Goal: Task Accomplishment & Management: Manage account settings

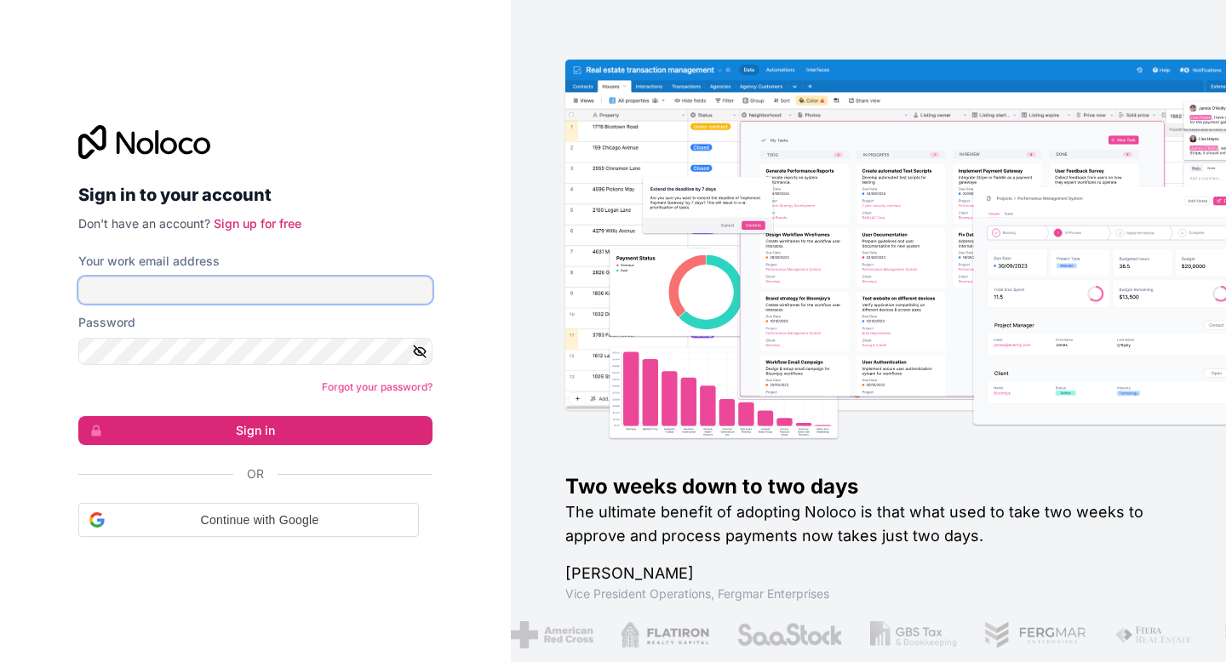
click at [272, 285] on input "Your work email address" at bounding box center [255, 290] width 354 height 27
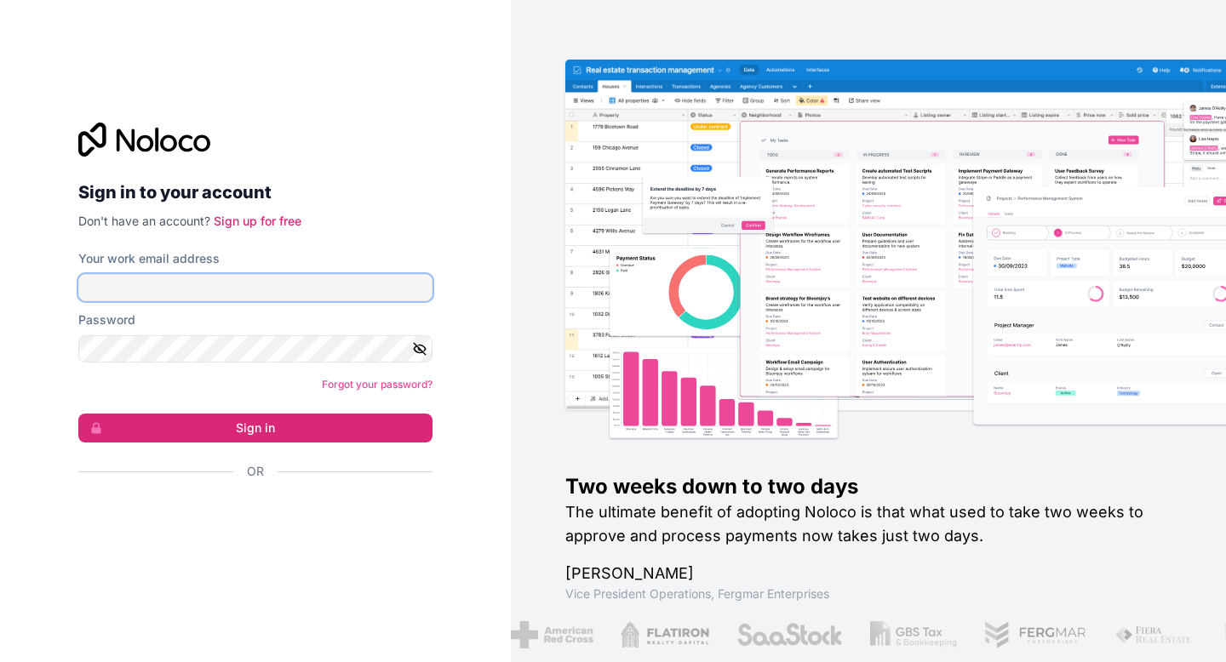
click at [272, 285] on input "Your work email address" at bounding box center [255, 287] width 354 height 27
click at [0, 662] on com-1password-button at bounding box center [0, 662] width 0 height 0
type input "[EMAIL_ADDRESS][DOMAIN_NAME]"
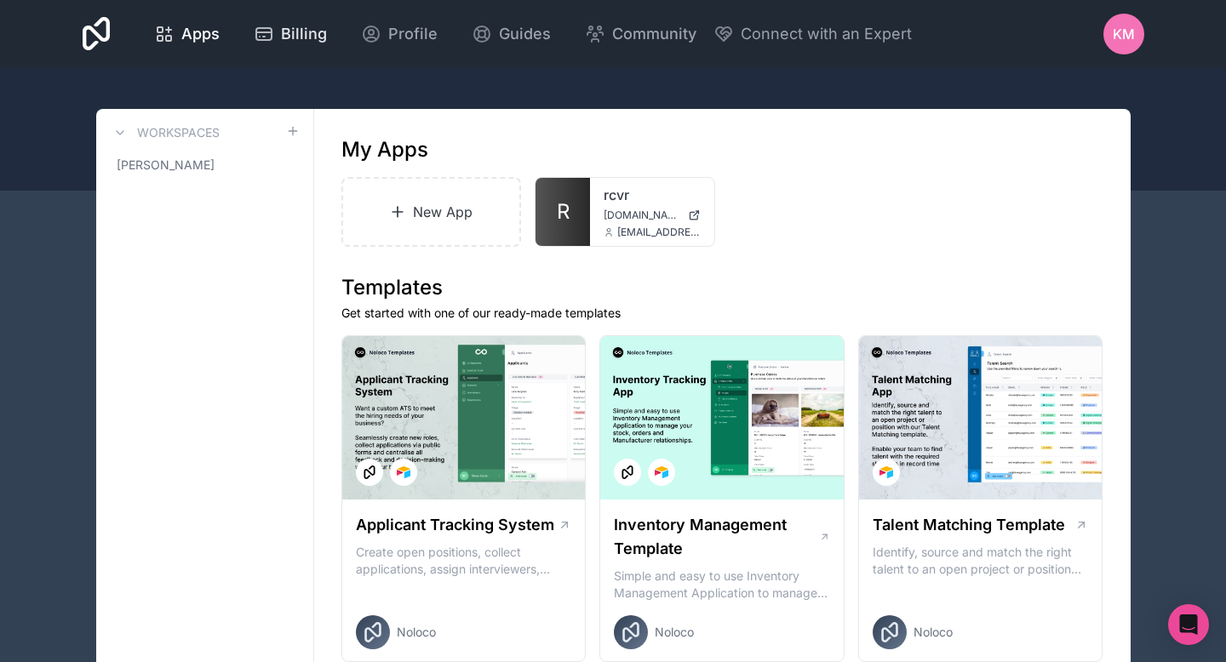
click at [296, 31] on span "Billing" at bounding box center [304, 34] width 46 height 24
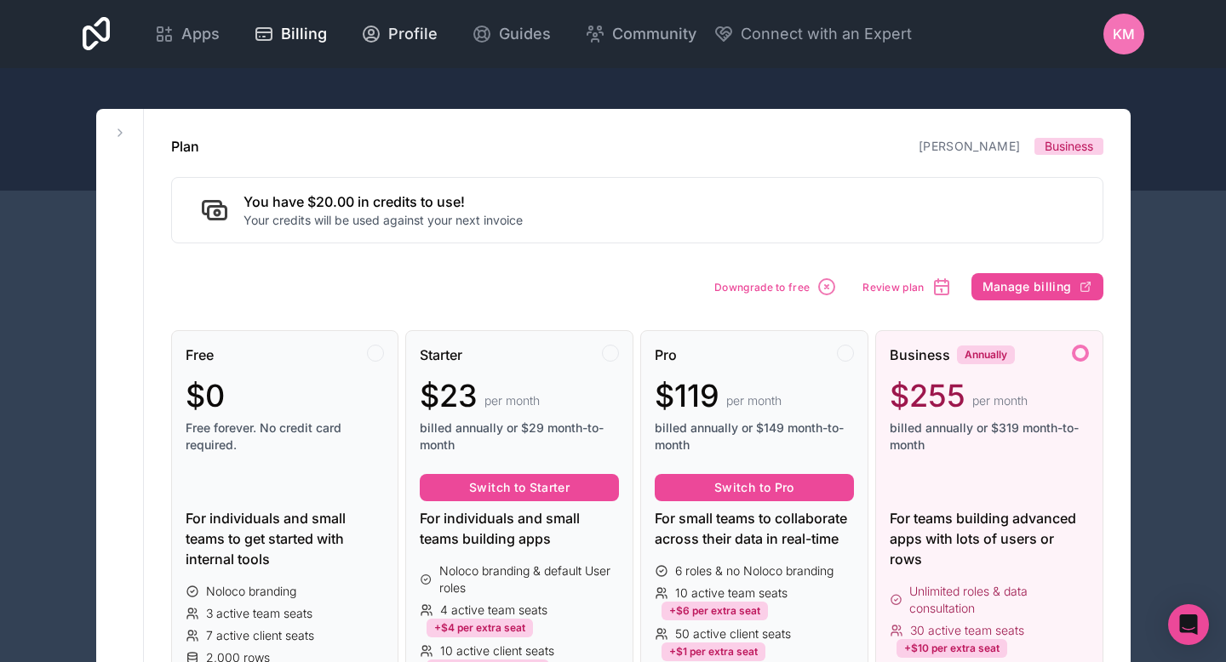
click at [410, 34] on span "Profile" at bounding box center [412, 34] width 49 height 24
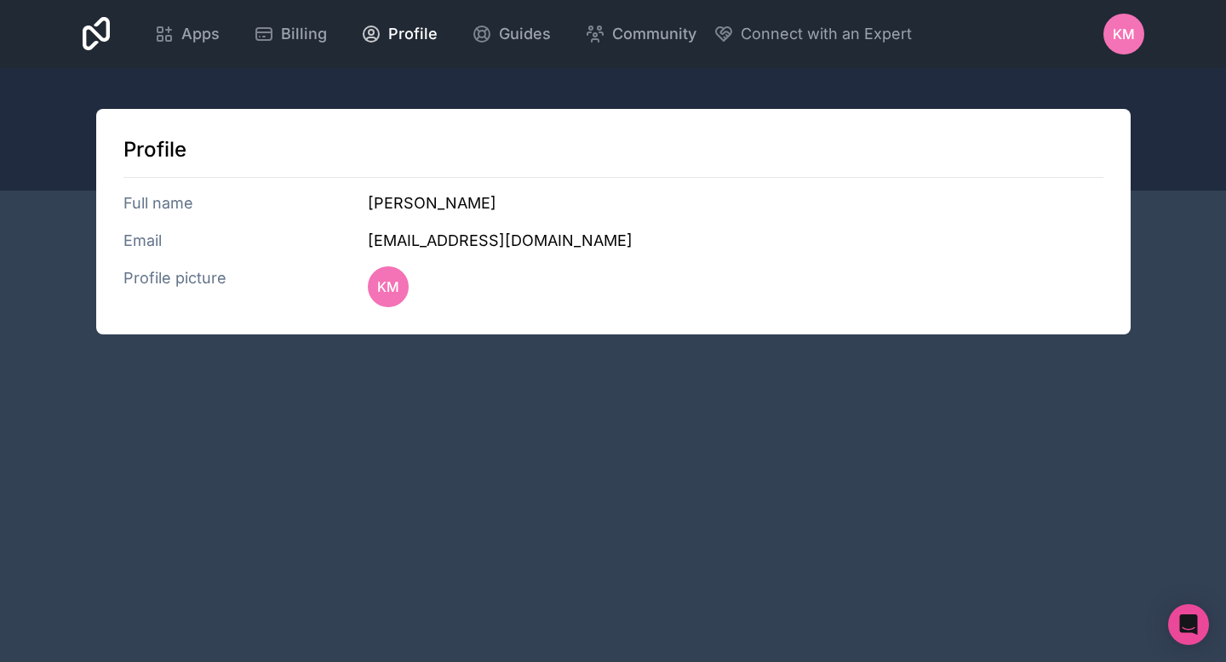
click at [1127, 43] on span "KM" at bounding box center [1124, 34] width 22 height 20
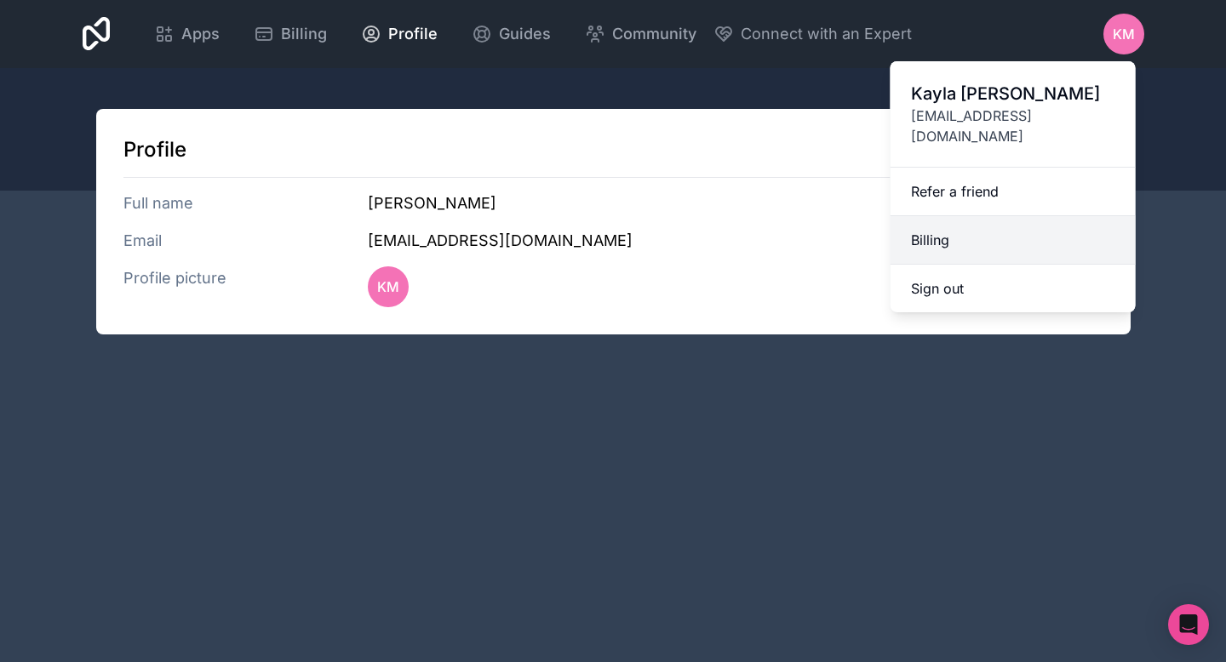
click at [938, 227] on link "Billing" at bounding box center [1013, 240] width 245 height 49
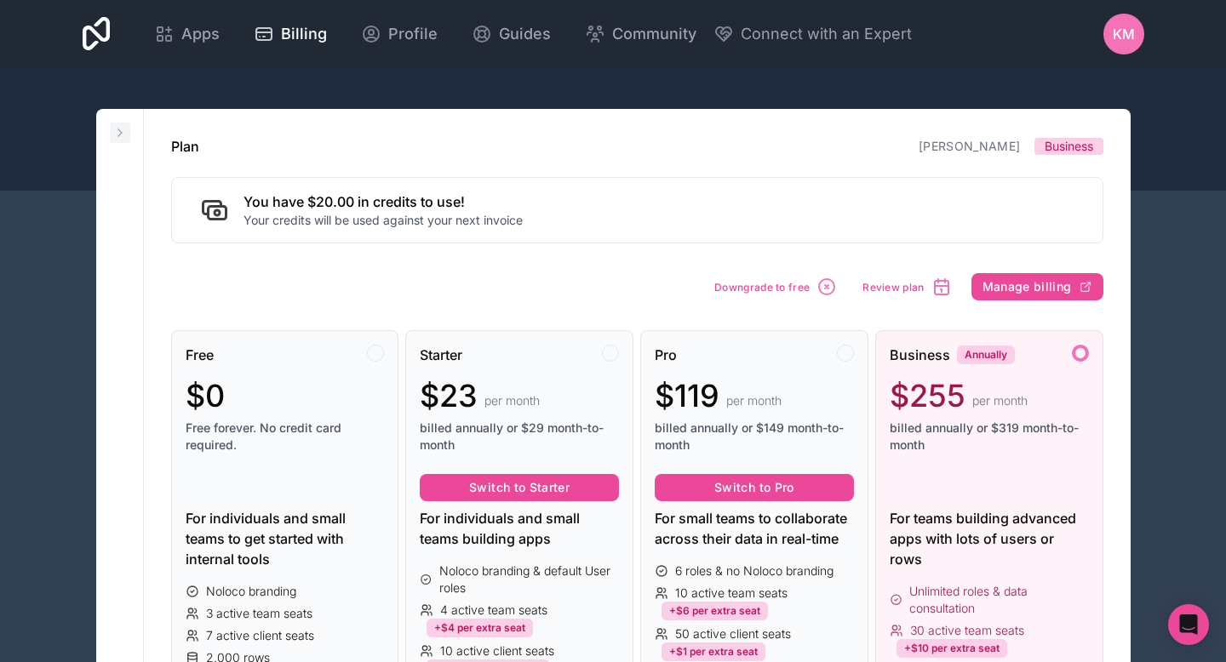
click at [114, 133] on icon at bounding box center [120, 133] width 14 height 14
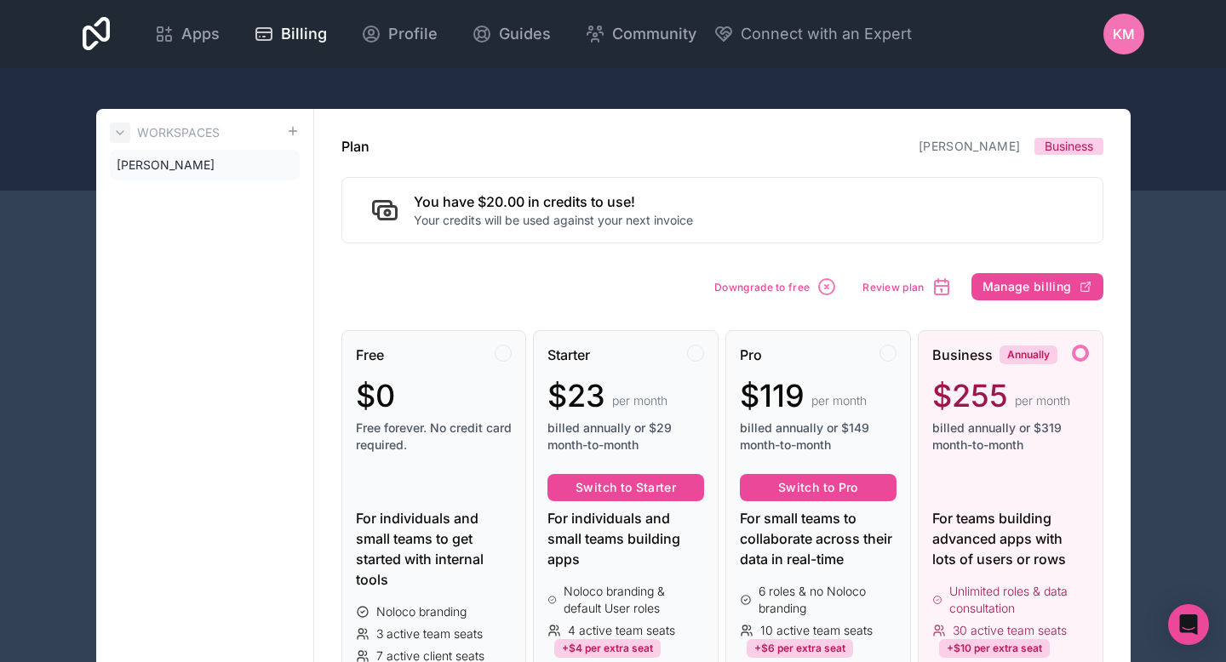
click at [114, 133] on icon at bounding box center [120, 133] width 14 height 14
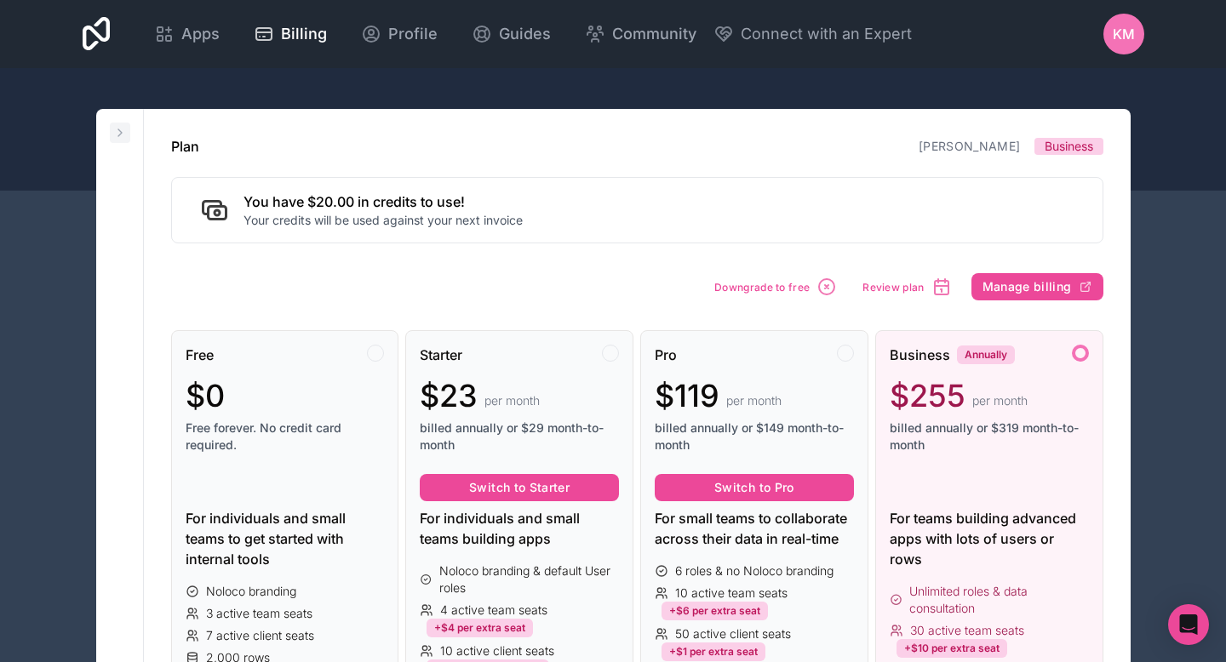
click at [117, 130] on icon at bounding box center [120, 133] width 14 height 14
click at [994, 285] on span "Manage billing" at bounding box center [1027, 286] width 89 height 15
